Goal: Task Accomplishment & Management: Use online tool/utility

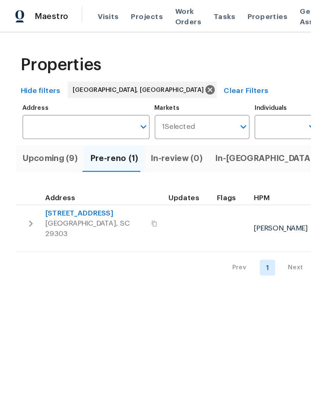
click at [61, 157] on span "44 Willowood Dr" at bounding box center [69, 155] width 73 height 7
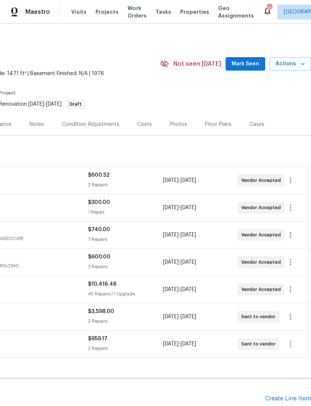
scroll to position [0, 110]
click at [244, 61] on span "Mark Seen" at bounding box center [246, 63] width 28 height 9
click at [296, 62] on span "Actions" at bounding box center [290, 63] width 29 height 9
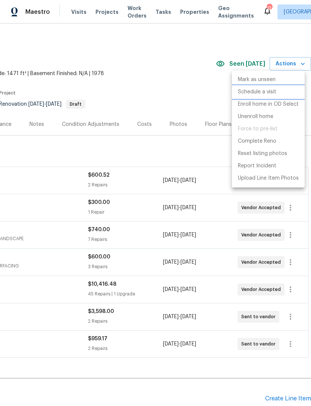
click at [272, 94] on p "Schedule a visit" at bounding box center [257, 92] width 38 height 8
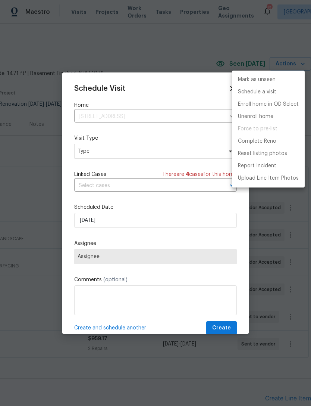
click at [131, 147] on div at bounding box center [155, 203] width 311 height 406
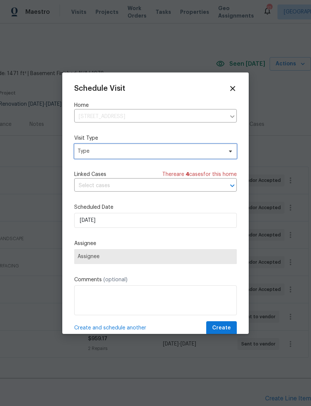
click at [197, 152] on span "Type" at bounding box center [150, 150] width 145 height 7
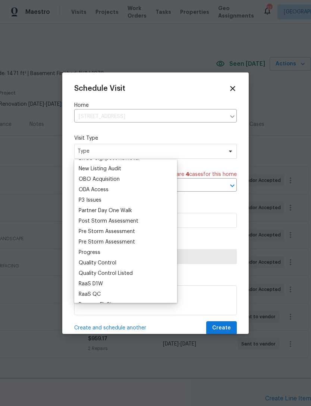
scroll to position [416, 0]
click at [93, 253] on div "Progress" at bounding box center [90, 251] width 22 height 7
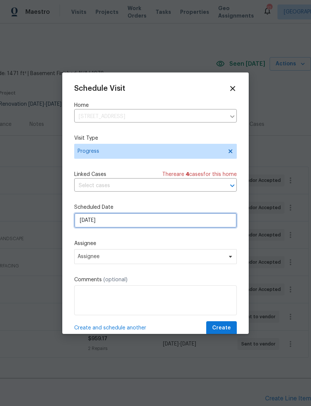
click at [122, 222] on input "[DATE]" at bounding box center [155, 220] width 163 height 15
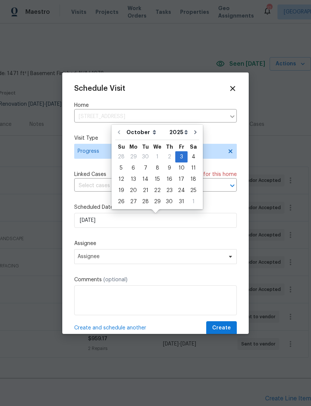
click at [149, 240] on div "Schedule Visit Home 44 Willowood Dr, Spartanburg, SC 29303 ​ Visit Type Progres…" at bounding box center [155, 209] width 163 height 250
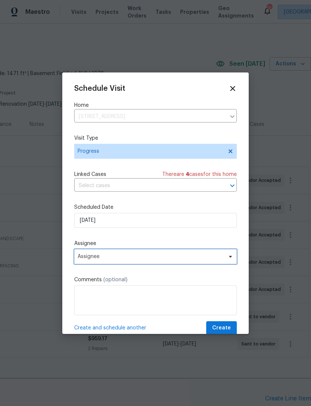
click at [138, 257] on span "Assignee" at bounding box center [151, 256] width 146 height 6
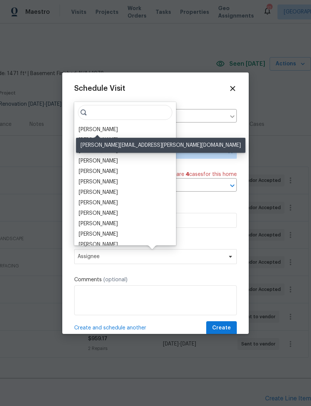
click at [116, 131] on div "[PERSON_NAME]" at bounding box center [98, 129] width 39 height 7
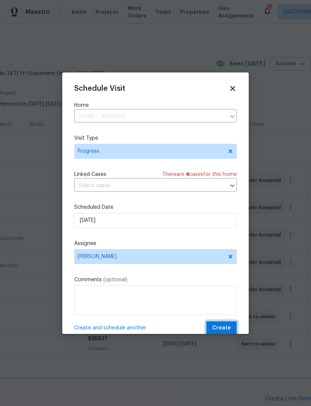
click at [220, 325] on span "Create" at bounding box center [221, 327] width 19 height 9
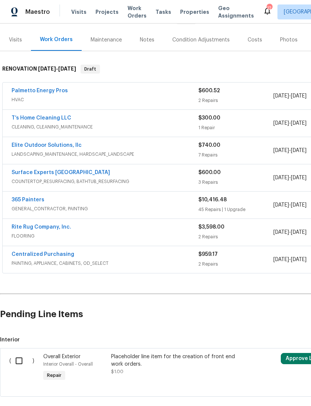
scroll to position [85, 0]
